Goal: Task Accomplishment & Management: Use online tool/utility

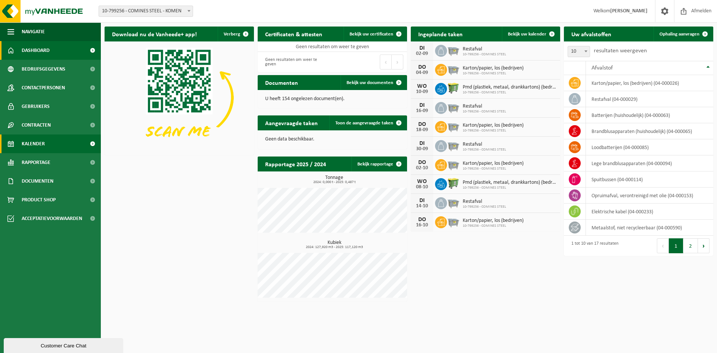
click at [81, 144] on link "Kalender" at bounding box center [50, 143] width 101 height 19
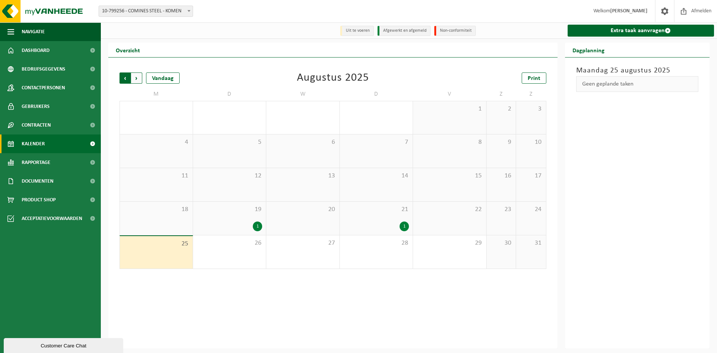
click at [140, 82] on span "Volgende" at bounding box center [136, 77] width 11 height 11
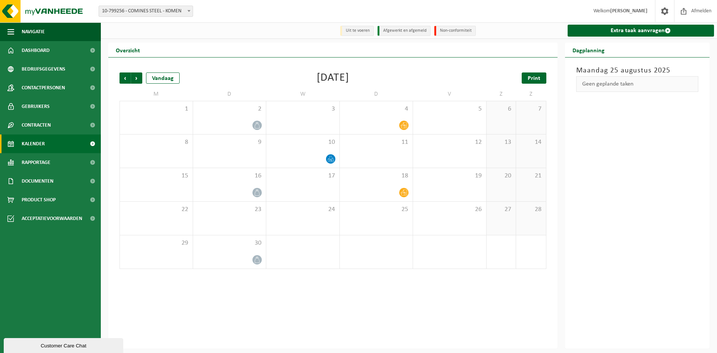
click at [535, 81] on span "Print" at bounding box center [534, 78] width 13 height 6
